Goal: Task Accomplishment & Management: Use online tool/utility

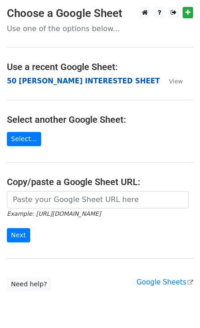
click at [61, 80] on strong "50 KEVIN INTERESTED SHEET" at bounding box center [83, 81] width 153 height 8
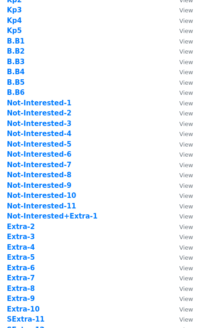
scroll to position [244, 0]
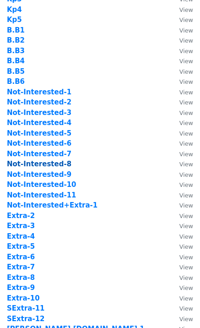
click at [59, 165] on strong "Not-Interested-8" at bounding box center [39, 164] width 65 height 8
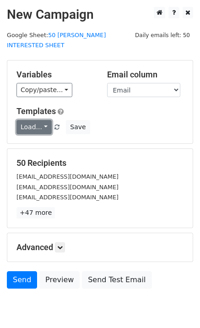
click at [40, 120] on link "Load..." at bounding box center [33, 127] width 35 height 14
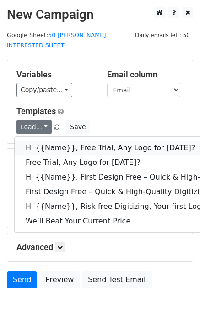
click at [63, 141] on link "Hi {{Name}}, Free Trial, Any Logo for today?" at bounding box center [146, 148] width 263 height 15
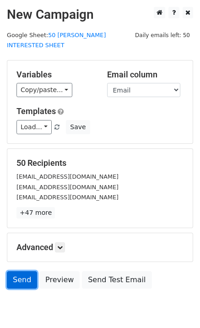
click at [17, 271] on link "Send" at bounding box center [22, 279] width 30 height 17
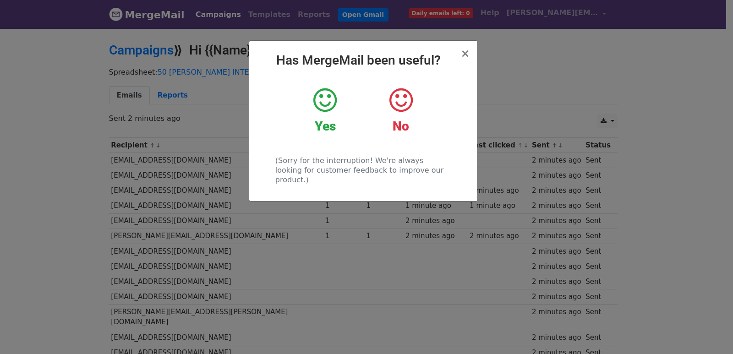
click at [205, 139] on div "× Has MergeMail been useful? Yes No (Sorry for the interruption! We're always l…" at bounding box center [366, 190] width 733 height 327
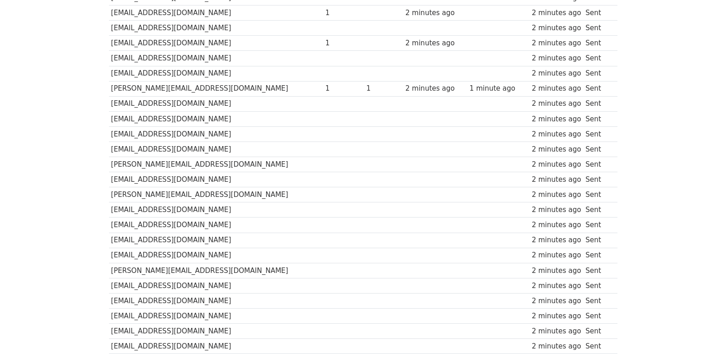
scroll to position [638, 0]
